Goal: Obtain resource: Obtain resource

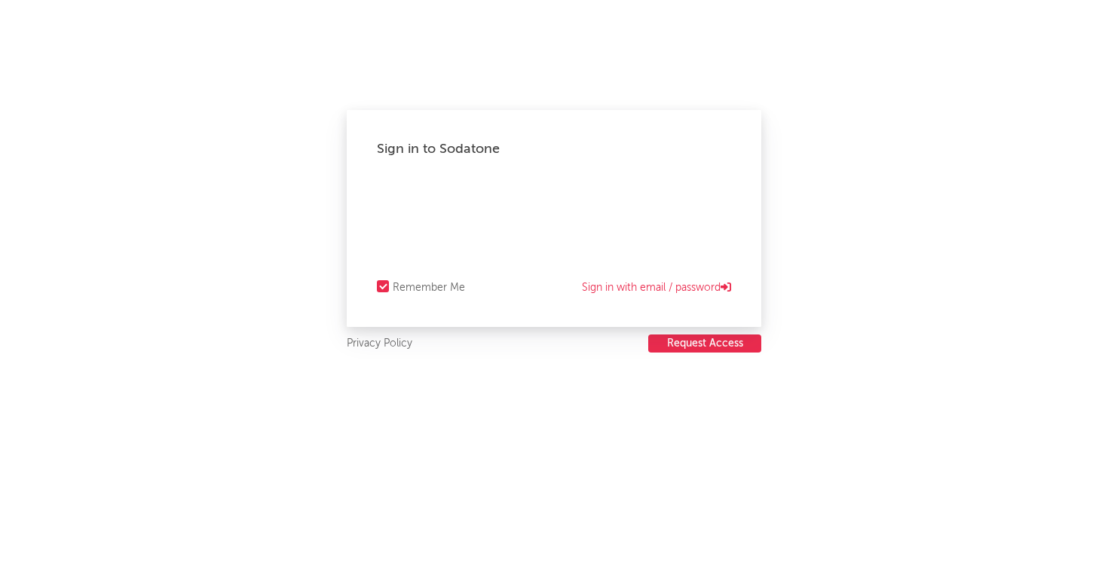
select select "recorded_music"
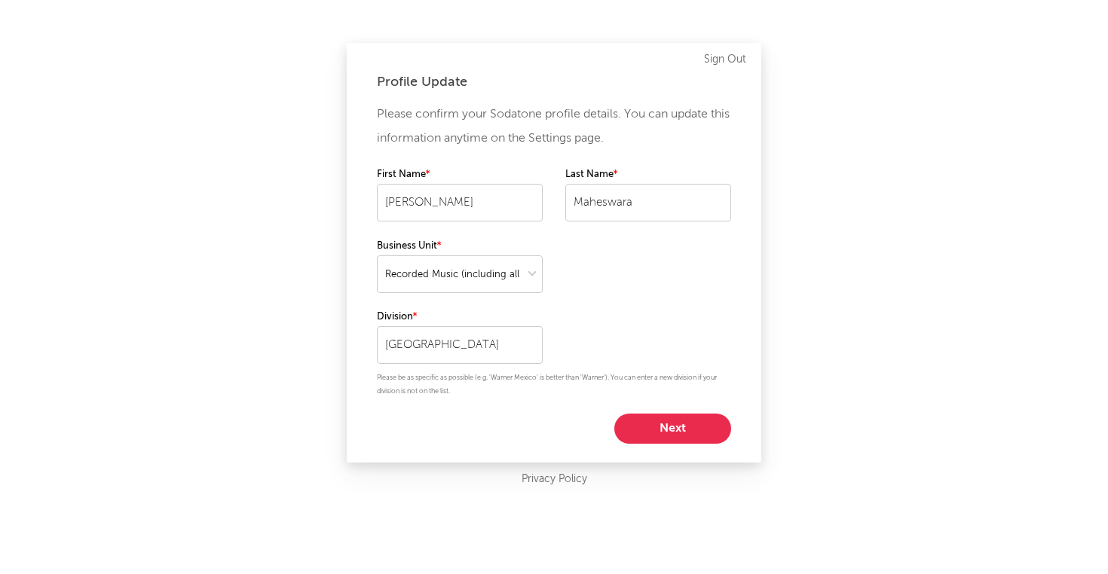
click at [655, 426] on button "Next" at bounding box center [672, 429] width 117 height 30
select select "director_vp"
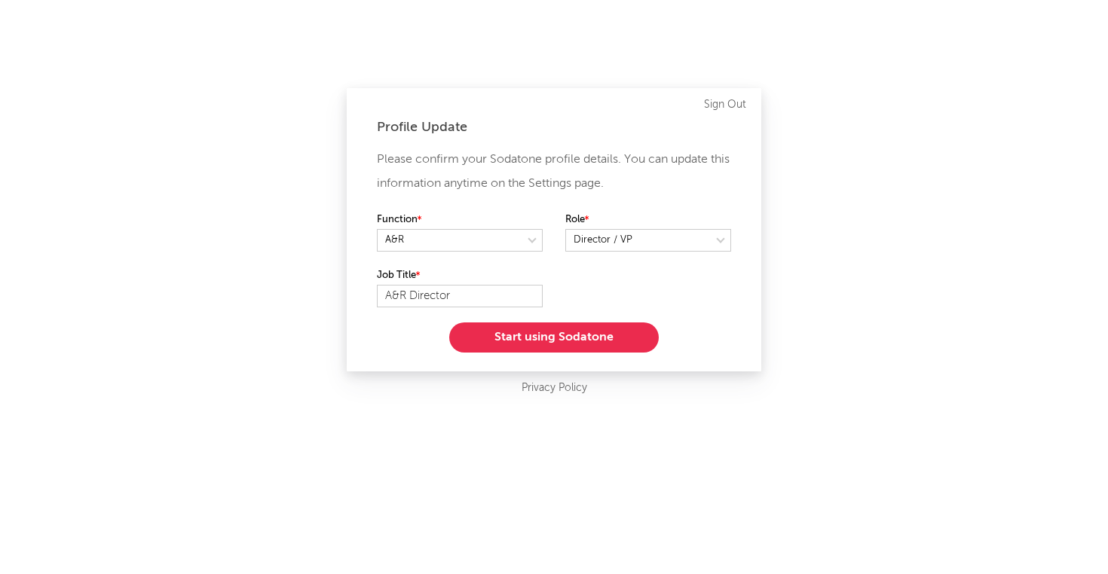
click at [600, 338] on button "Start using Sodatone" at bounding box center [554, 338] width 210 height 30
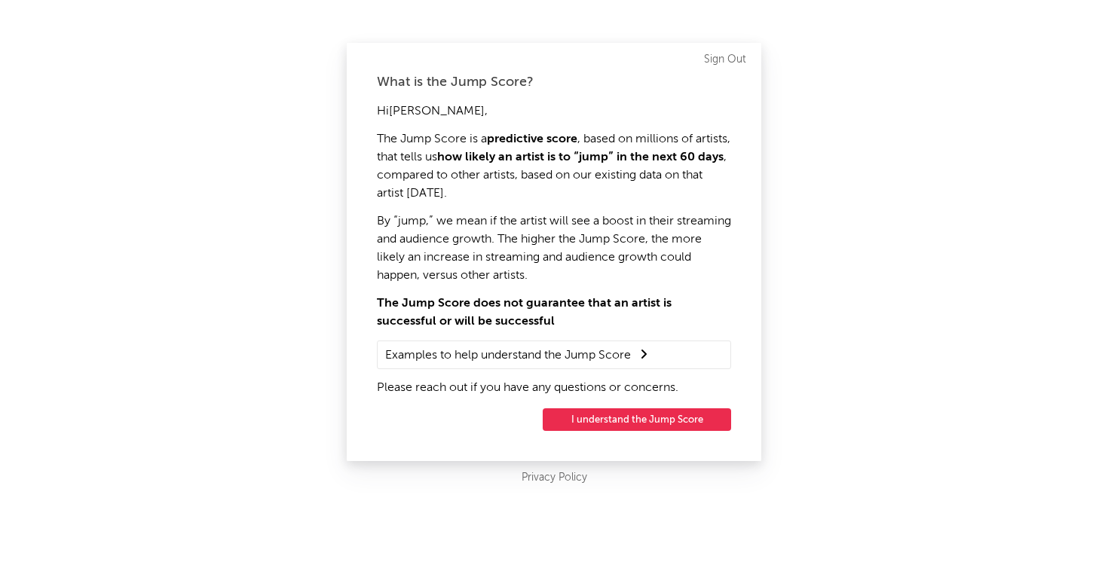
click at [640, 418] on button "I understand the Jump Score" at bounding box center [637, 419] width 188 height 23
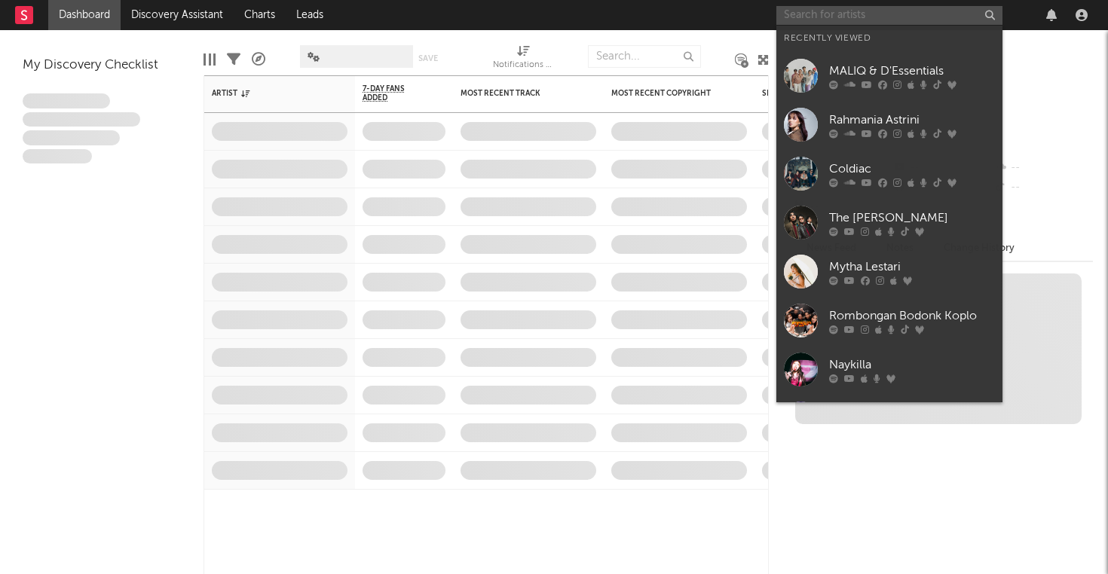
click at [816, 21] on input "text" at bounding box center [889, 15] width 226 height 19
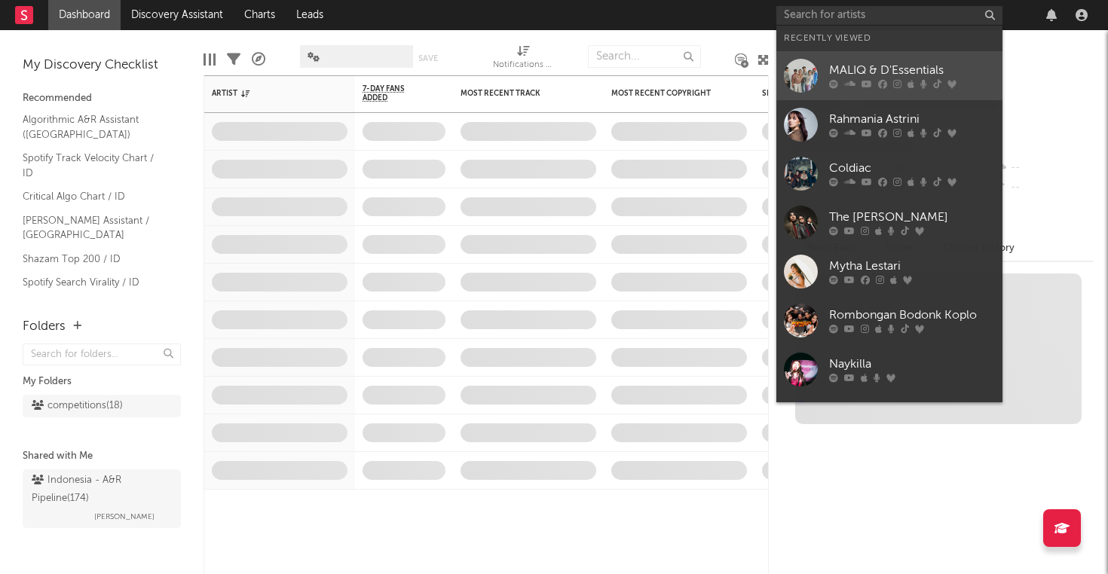
click at [854, 72] on div "MALIQ & D'Essentials" at bounding box center [912, 71] width 166 height 18
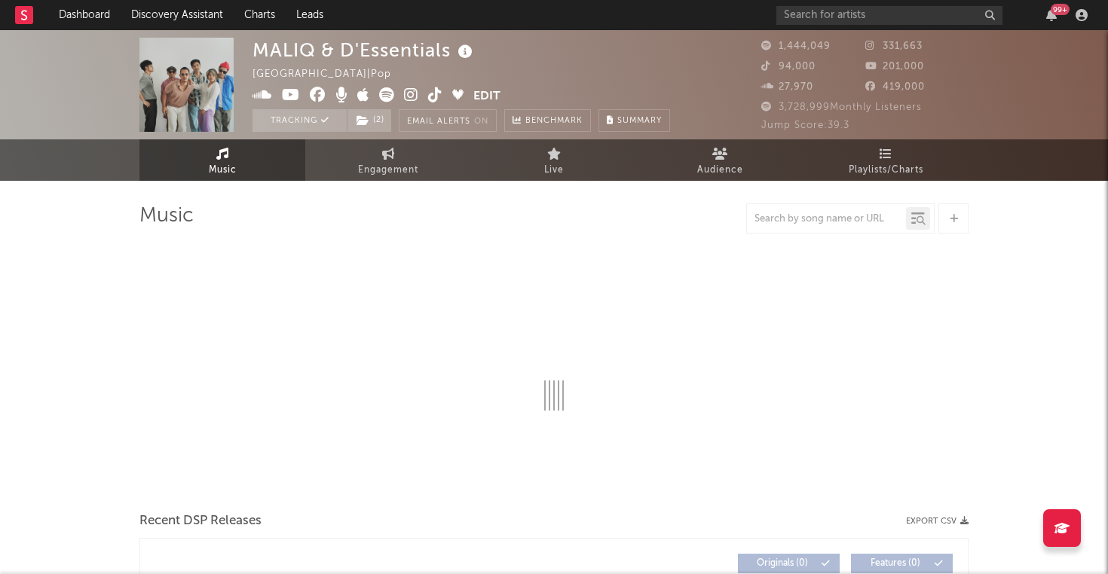
select select "6m"
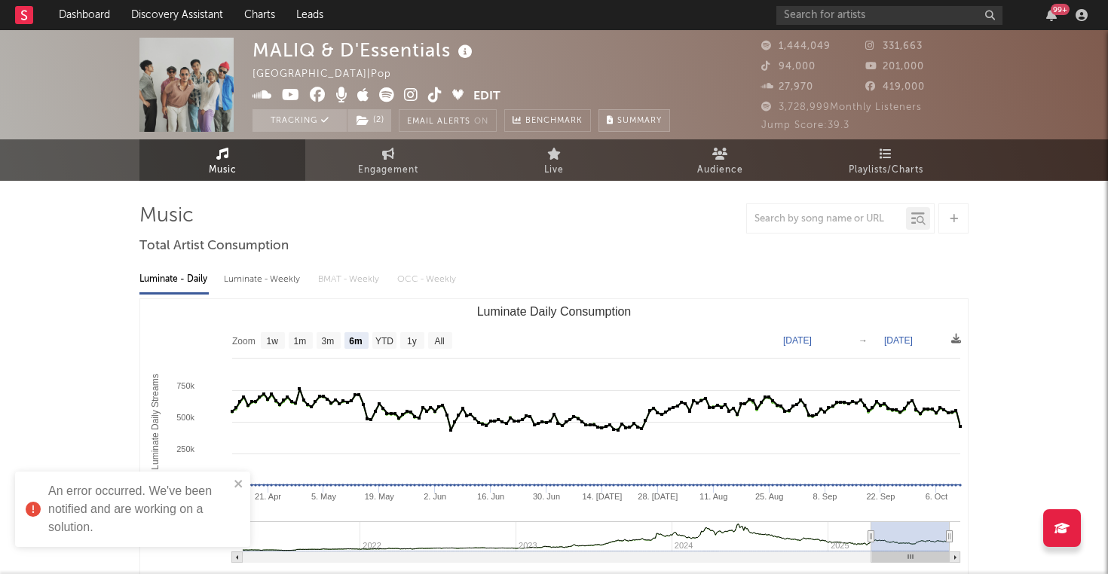
click at [629, 119] on span "Summary" at bounding box center [639, 121] width 44 height 8
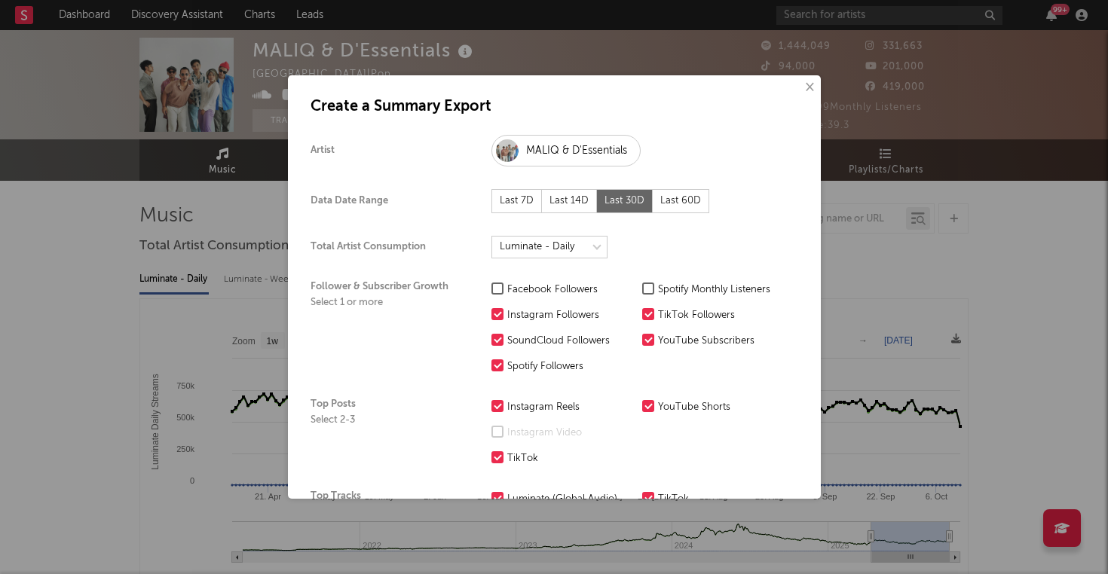
click at [518, 200] on div "Last 7D" at bounding box center [516, 201] width 50 height 24
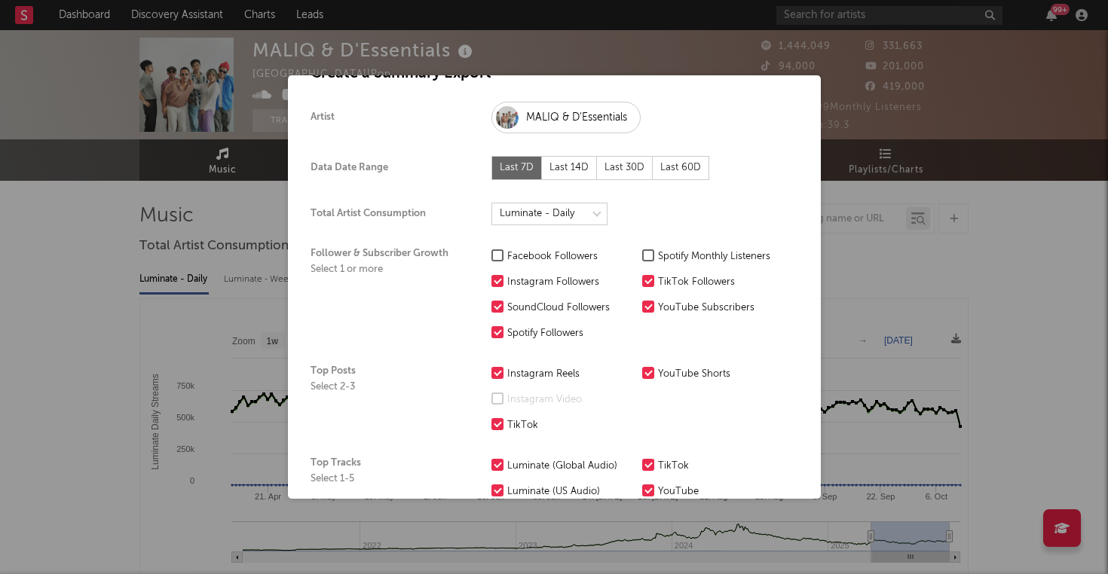
scroll to position [34, 0]
click at [715, 253] on div "Spotify Monthly Listeners" at bounding box center [721, 256] width 127 height 18
click at [642, 253] on input "Spotify Monthly Listeners" at bounding box center [642, 256] width 0 height 18
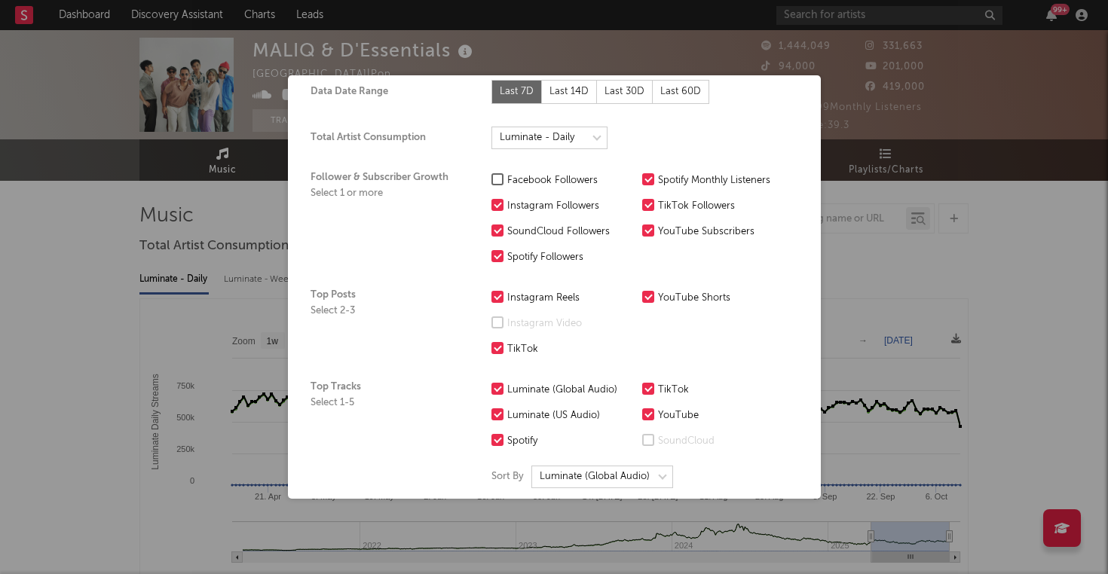
scroll to position [112, 0]
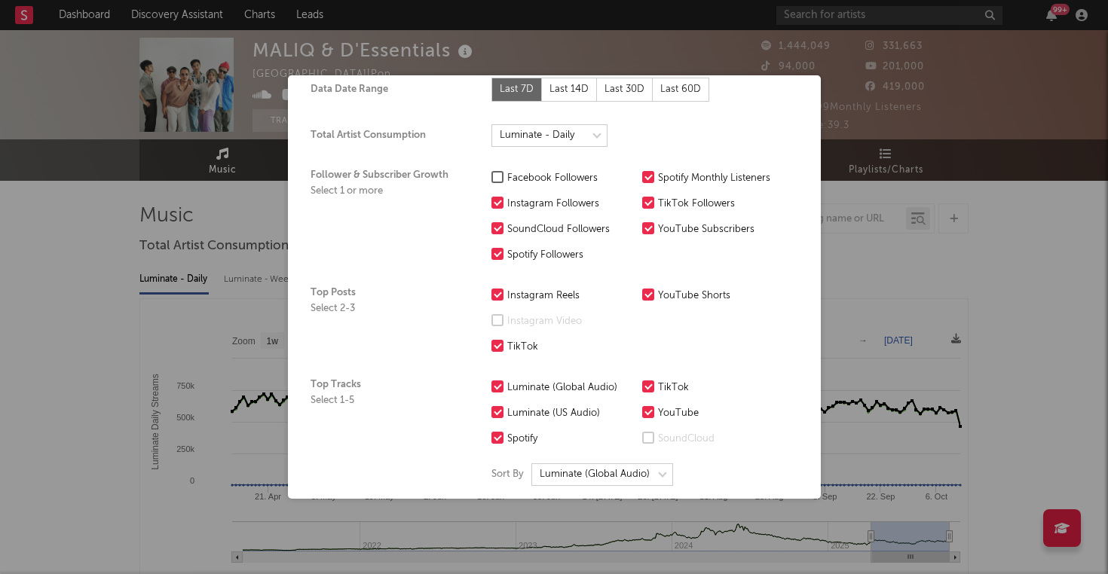
click at [574, 228] on div "SoundCloud Followers" at bounding box center [570, 230] width 127 height 18
click at [491, 228] on input "SoundCloud Followers" at bounding box center [491, 230] width 0 height 18
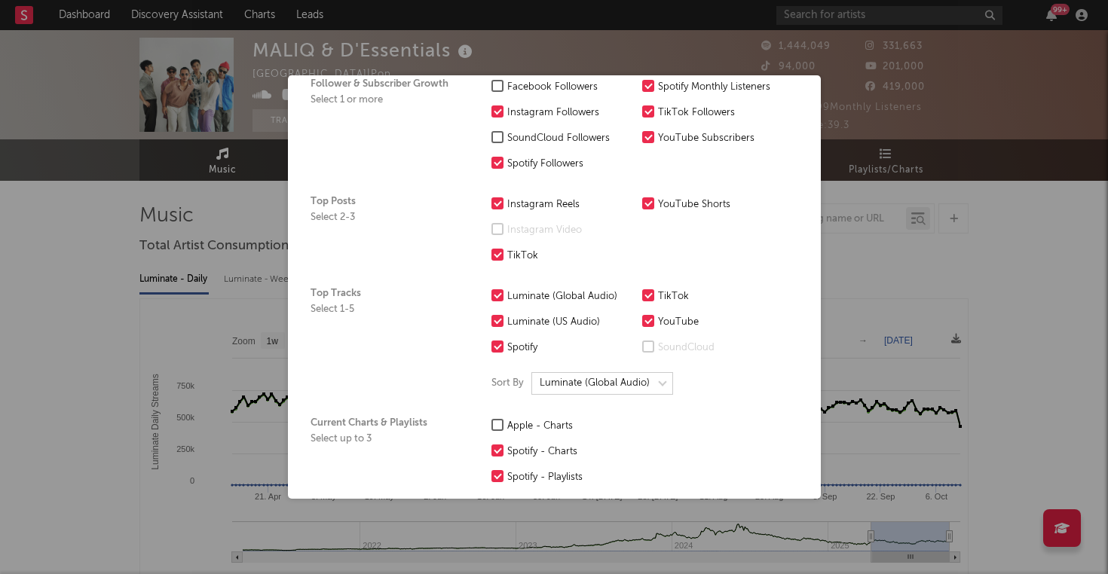
scroll to position [207, 0]
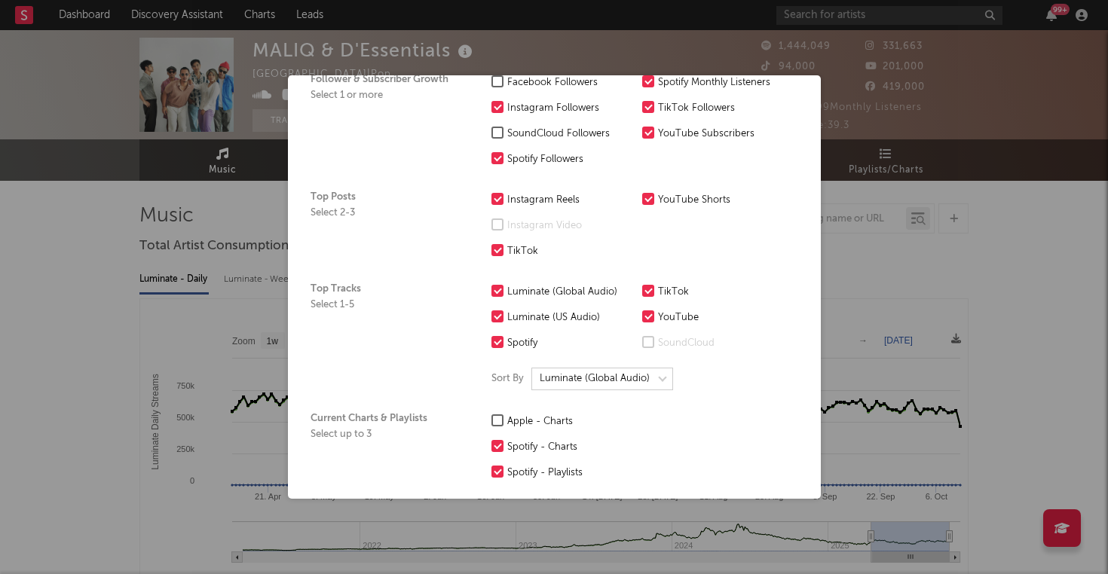
click at [573, 310] on div "Luminate (US Audio)" at bounding box center [570, 318] width 127 height 18
click at [491, 310] on input "Luminate (US Audio)" at bounding box center [491, 318] width 0 height 18
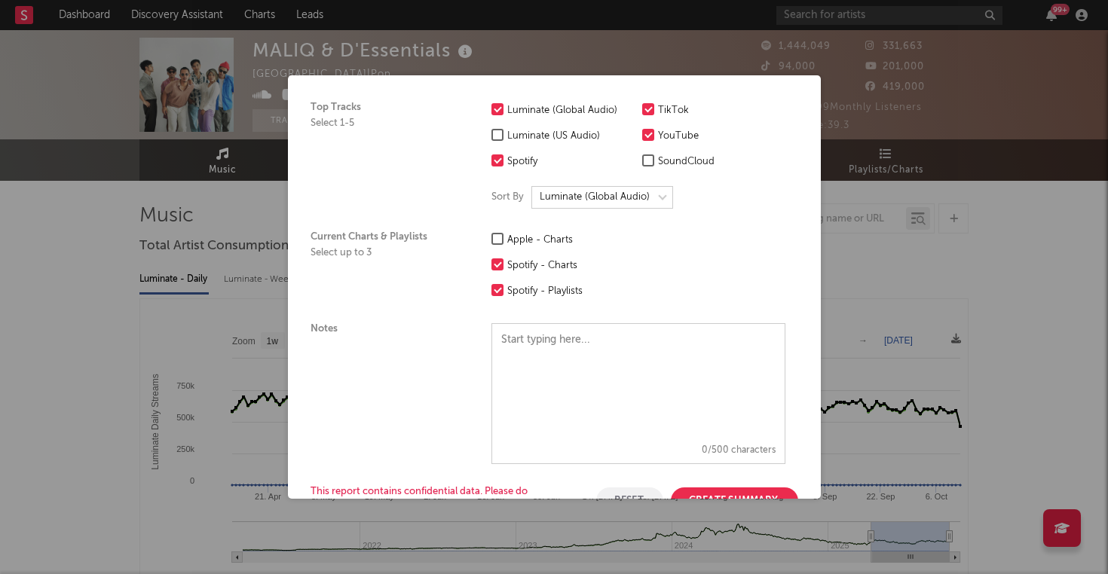
scroll to position [439, 0]
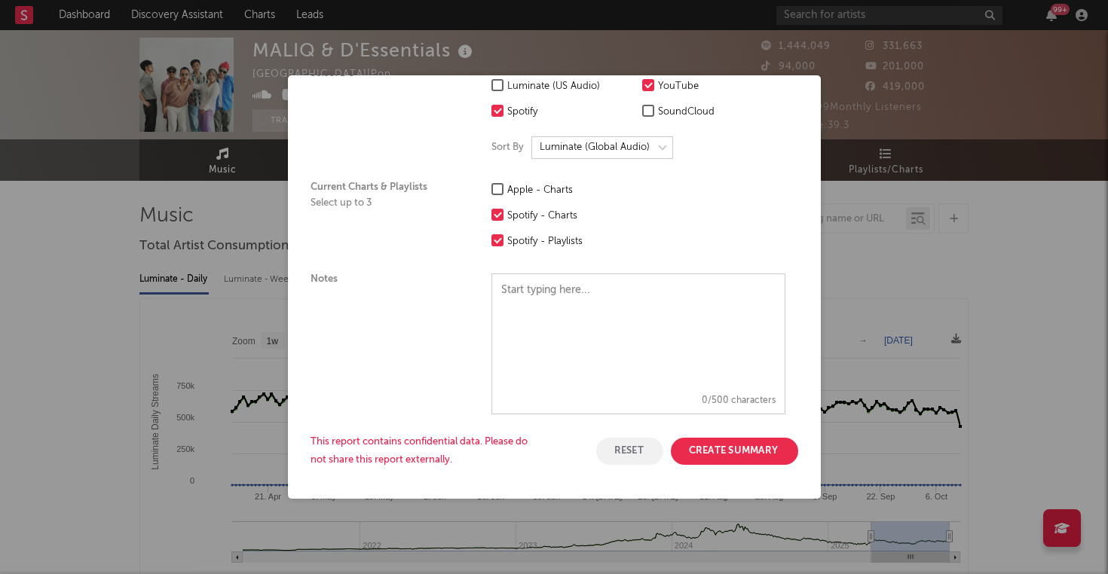
click at [722, 452] on button "Create Summary" at bounding box center [734, 451] width 127 height 27
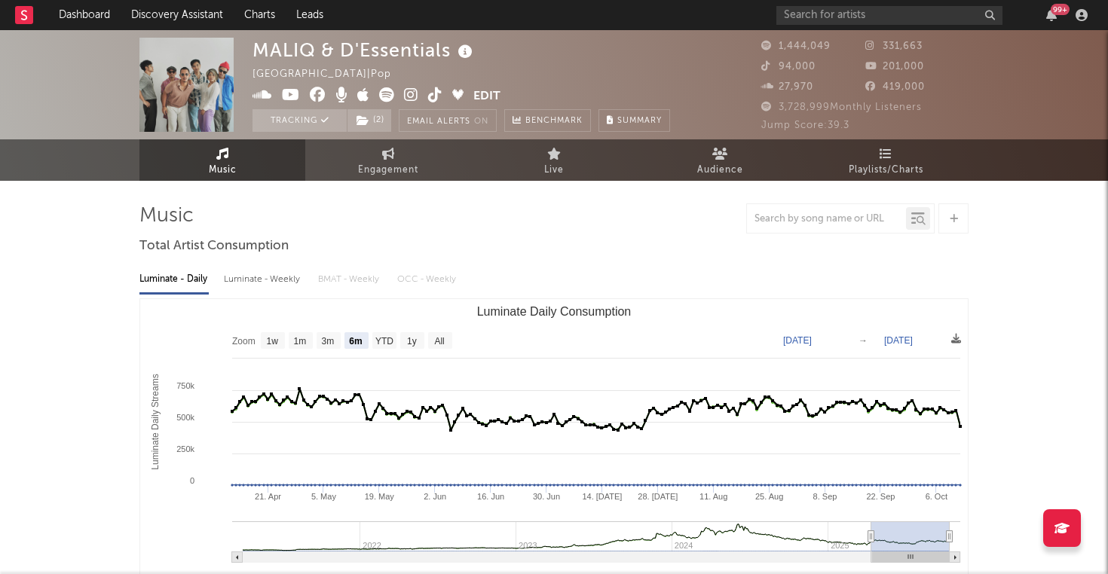
scroll to position [0, 0]
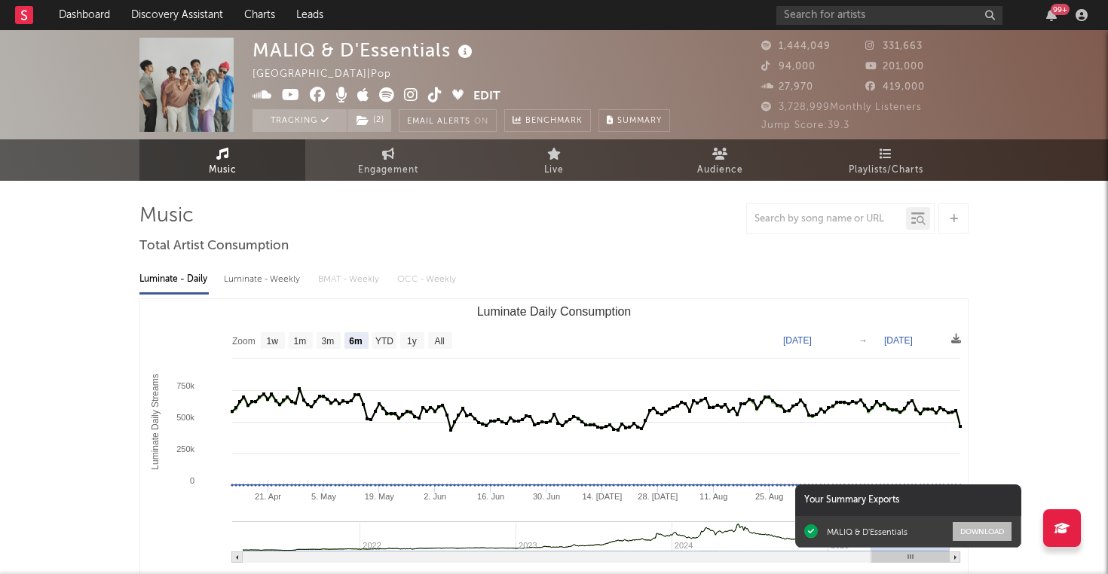
click at [984, 532] on button "Download" at bounding box center [982, 531] width 59 height 19
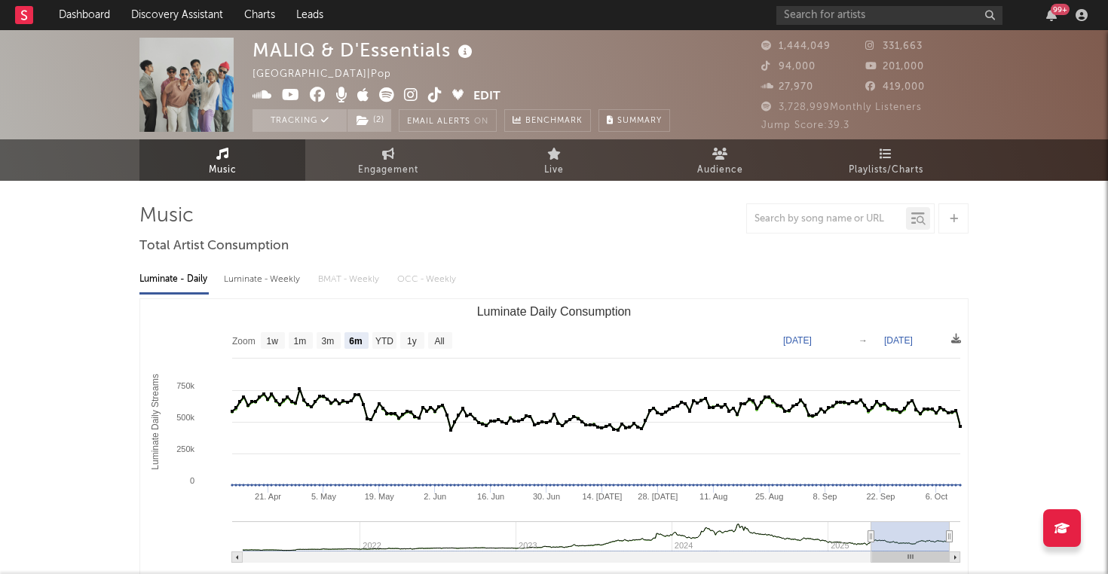
click at [562, 335] on rect "Luminate Daily Consumption" at bounding box center [553, 449] width 827 height 301
click at [635, 116] on button "Summary" at bounding box center [634, 120] width 72 height 23
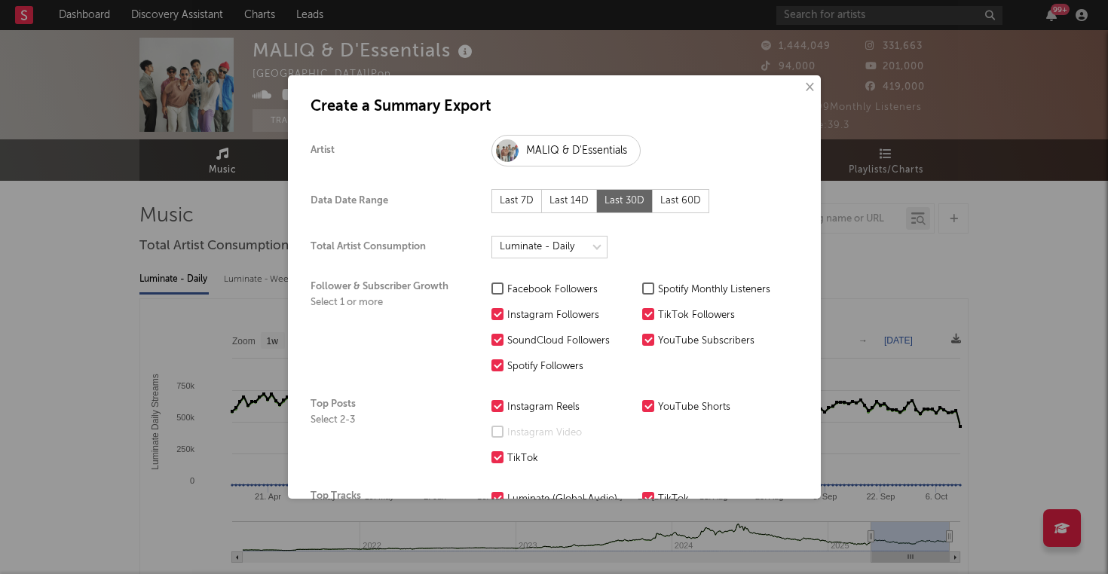
click at [501, 518] on div at bounding box center [497, 524] width 12 height 12
click at [491, 516] on input "Luminate (US Audio)" at bounding box center [491, 525] width 0 height 18
click at [525, 189] on div "Last 7D" at bounding box center [516, 201] width 50 height 24
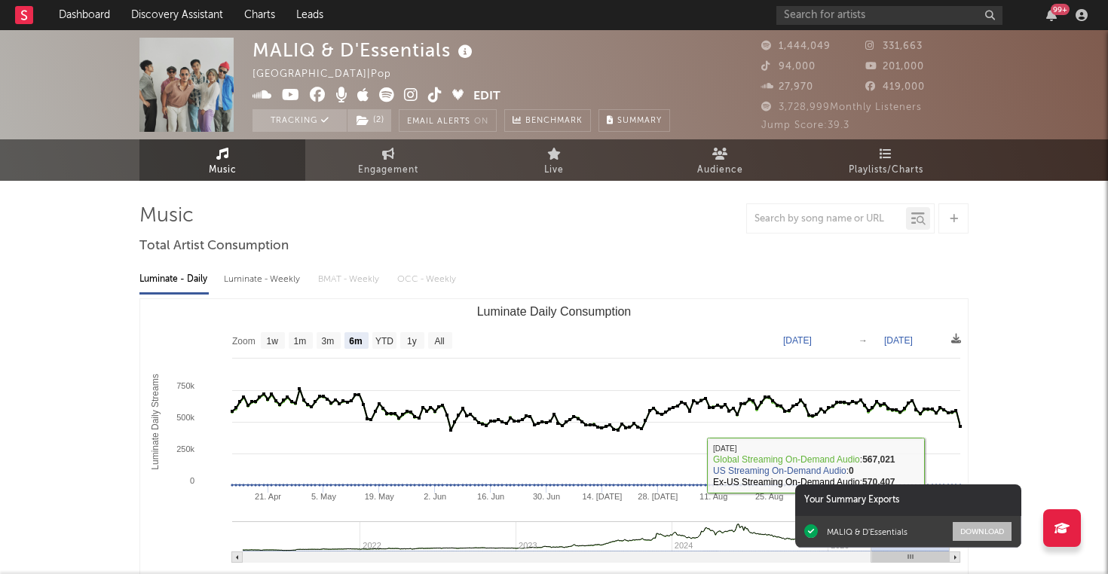
click at [983, 537] on button "Download" at bounding box center [982, 531] width 59 height 19
